Goal: Task Accomplishment & Management: Complete application form

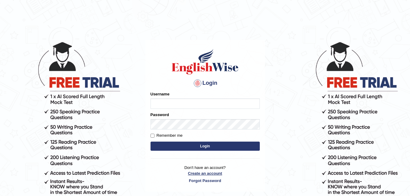
type input "GiftMumbi"
click at [214, 172] on link "Create an account" at bounding box center [205, 173] width 109 height 6
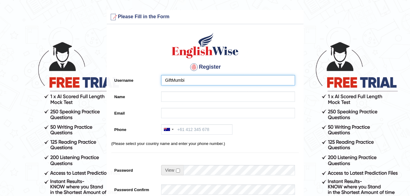
click at [196, 81] on input "GiftMumbi" at bounding box center [228, 80] width 134 height 10
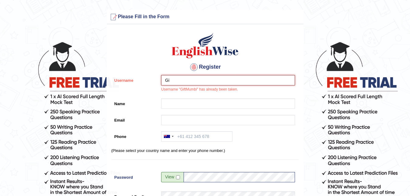
type input "G"
type input "SomboKaumba"
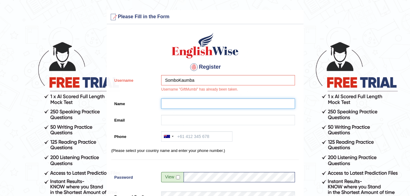
click at [190, 105] on input "Name" at bounding box center [228, 103] width 134 height 10
type input "Sombo"
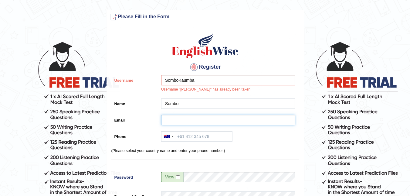
click at [180, 121] on input "Email" at bounding box center [228, 120] width 134 height 10
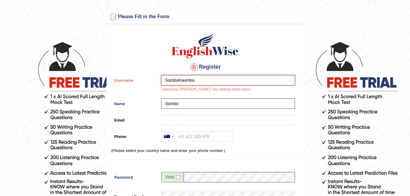
click at [208, 80] on input "SomboKaumba" at bounding box center [228, 80] width 134 height 10
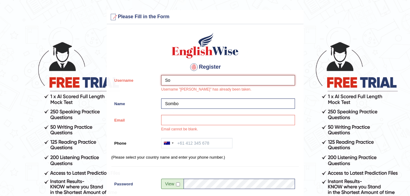
type input "S"
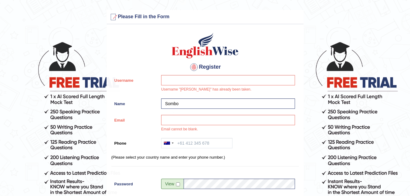
click at [248, 62] on h4 "Register" at bounding box center [205, 67] width 188 height 10
click at [196, 81] on input "Username" at bounding box center [228, 80] width 134 height 10
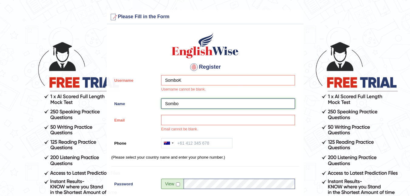
click at [190, 105] on input "Sombo" at bounding box center [228, 103] width 134 height 10
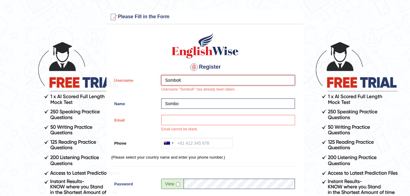
click at [197, 83] on input "SomboK" at bounding box center [228, 80] width 134 height 10
type input "S"
type input "BupeMumbi"
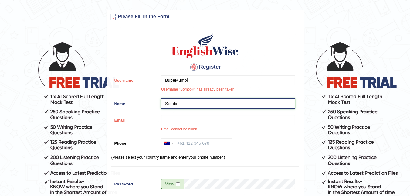
click at [222, 104] on input "Sombo" at bounding box center [228, 103] width 134 height 10
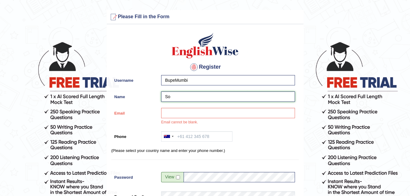
type input "S"
type input "Bupe"
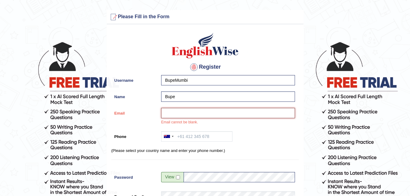
click at [194, 113] on input "Email" at bounding box center [228, 113] width 134 height 10
type input "[EMAIL_ADDRESS][DOMAIN_NAME]"
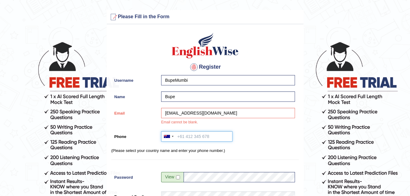
click at [188, 136] on input "Phone" at bounding box center [196, 136] width 71 height 10
type input "="
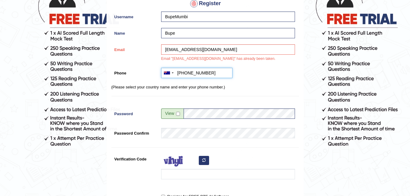
scroll to position [77, 0]
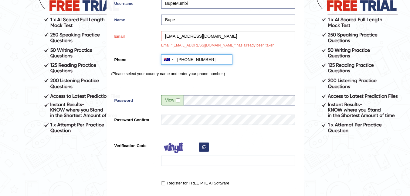
type input "[PHONE_NUMBER]"
click at [179, 99] on input "checkbox" at bounding box center [178, 100] width 4 height 4
checkbox input "true"
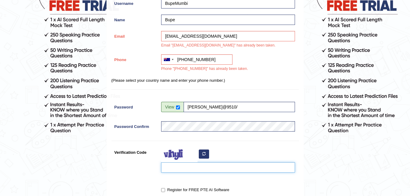
click at [224, 172] on input "Verification Code" at bounding box center [228, 167] width 134 height 10
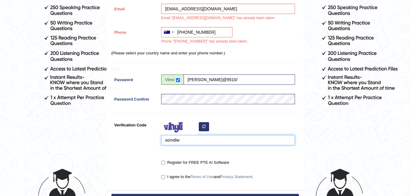
type input "sorvdiw"
click at [163, 163] on input "Register for FREE PTE AI Software" at bounding box center [163, 163] width 4 height 4
checkbox input "true"
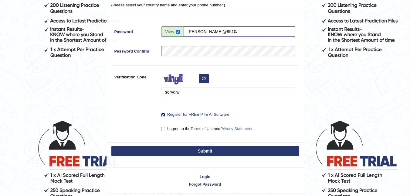
scroll to position [152, 0]
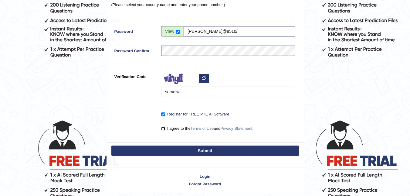
click at [165, 128] on input "I agree to the Terms of Use and Privacy Statement ." at bounding box center [163, 129] width 4 height 4
checkbox input "true"
click at [198, 149] on button "Submit" at bounding box center [205, 151] width 188 height 10
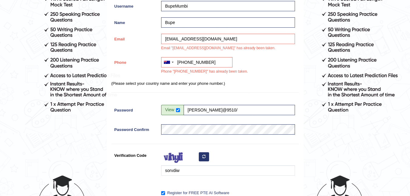
scroll to position [87, 0]
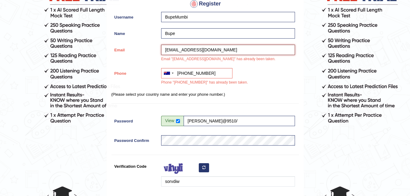
click at [218, 53] on input "[EMAIL_ADDRESS][DOMAIN_NAME]" at bounding box center [228, 50] width 134 height 10
type input "g"
click at [262, 77] on div "[GEOGRAPHIC_DATA] +61 [GEOGRAPHIC_DATA] ([GEOGRAPHIC_DATA]) +91 [GEOGRAPHIC_DAT…" at bounding box center [226, 78] width 137 height 20
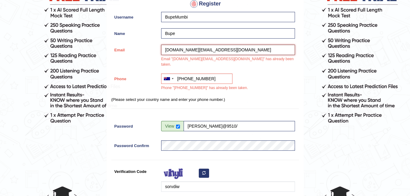
click at [231, 51] on input "[DOMAIN_NAME][EMAIL_ADDRESS][DOMAIN_NAME]" at bounding box center [228, 50] width 134 height 10
type input "m"
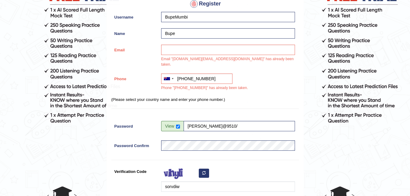
click at [249, 74] on div "[GEOGRAPHIC_DATA] +61 [GEOGRAPHIC_DATA] ([GEOGRAPHIC_DATA]) +91 [GEOGRAPHIC_DAT…" at bounding box center [226, 84] width 137 height 20
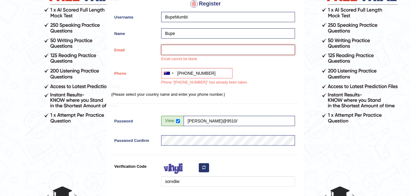
click at [230, 52] on input "Email" at bounding box center [228, 50] width 134 height 10
type input "[DOMAIN_NAME][EMAIL_ADDRESS][DOMAIN_NAME]"
click at [237, 60] on div "[DOMAIN_NAME][EMAIL_ADDRESS][DOMAIN_NAME] Email cannot be blank." at bounding box center [226, 55] width 137 height 20
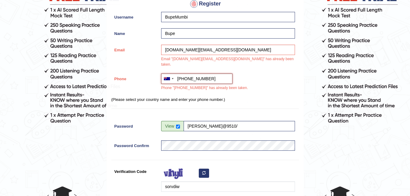
click at [218, 74] on input "[PHONE_NUMBER]" at bounding box center [196, 79] width 71 height 10
type input "+"
click at [258, 166] on div "sorvdiw" at bounding box center [226, 180] width 137 height 29
